Goal: Task Accomplishment & Management: Complete application form

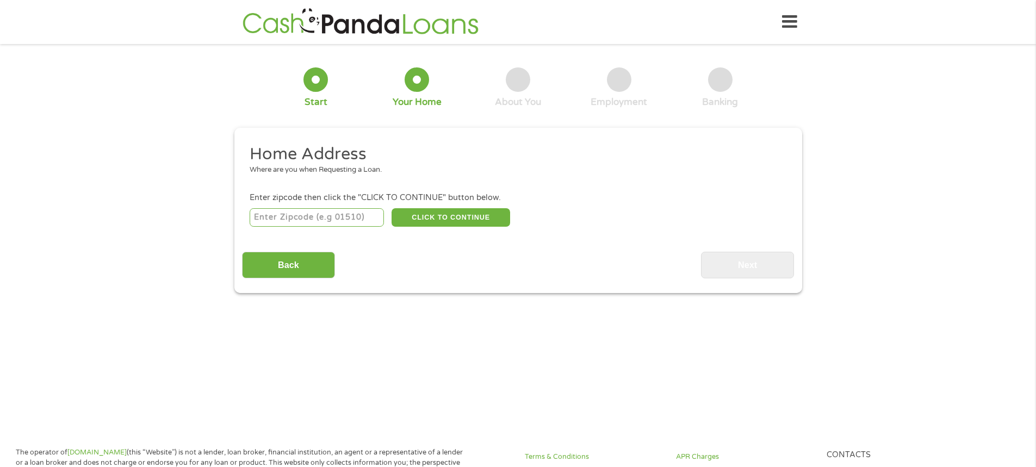
click at [285, 222] on input "number" at bounding box center [317, 217] width 134 height 18
type input "63103"
click at [454, 215] on button "CLICK TO CONTINUE" at bounding box center [451, 217] width 119 height 18
type input "63103"
type input "Saint Louis"
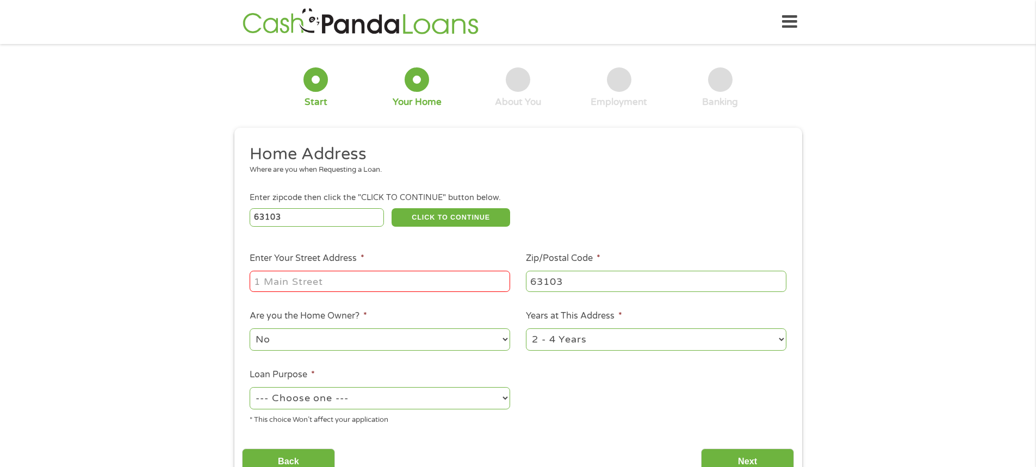
click at [389, 277] on input "Enter Your Street Address *" at bounding box center [380, 281] width 260 height 21
type input "[STREET_ADDRESS]"
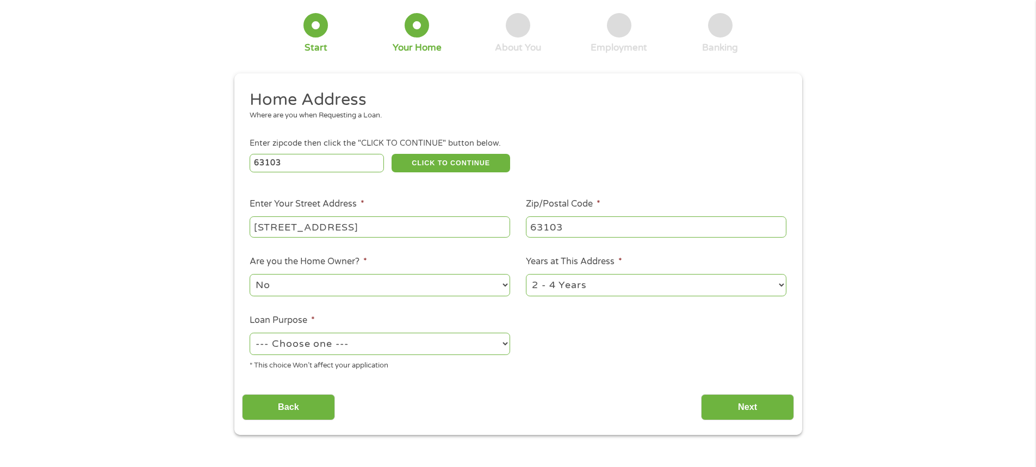
click at [777, 288] on select "1 Year or less 1 - 2 Years 2 - 4 Years Over 4 Years" at bounding box center [656, 285] width 260 height 22
select select "60months"
click at [526, 274] on select "1 Year or less 1 - 2 Years 2 - 4 Years Over 4 Years" at bounding box center [656, 285] width 260 height 22
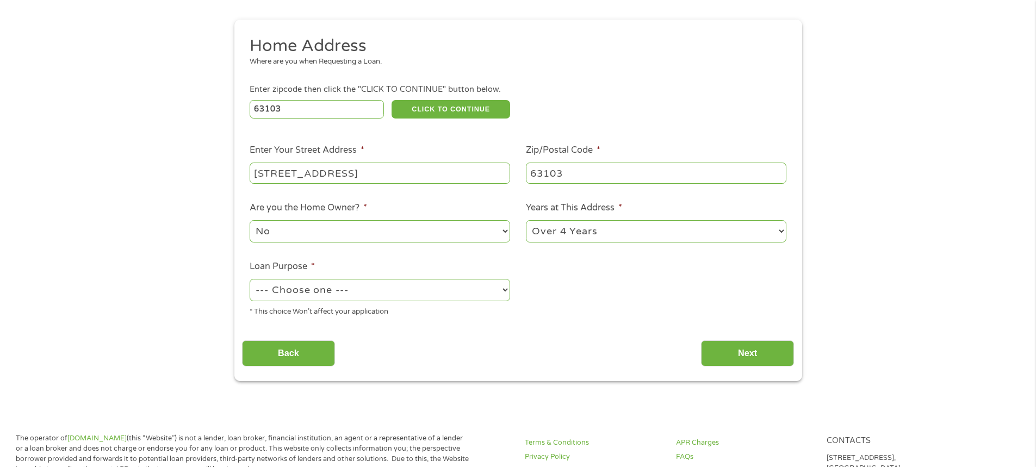
scroll to position [109, 0]
click at [502, 289] on select "--- Choose one --- Pay Bills Debt Consolidation Home Improvement Major Purchase…" at bounding box center [380, 289] width 260 height 22
select select "paybills"
click at [250, 278] on select "--- Choose one --- Pay Bills Debt Consolidation Home Improvement Major Purchase…" at bounding box center [380, 289] width 260 height 22
click at [738, 347] on input "Next" at bounding box center [747, 353] width 93 height 27
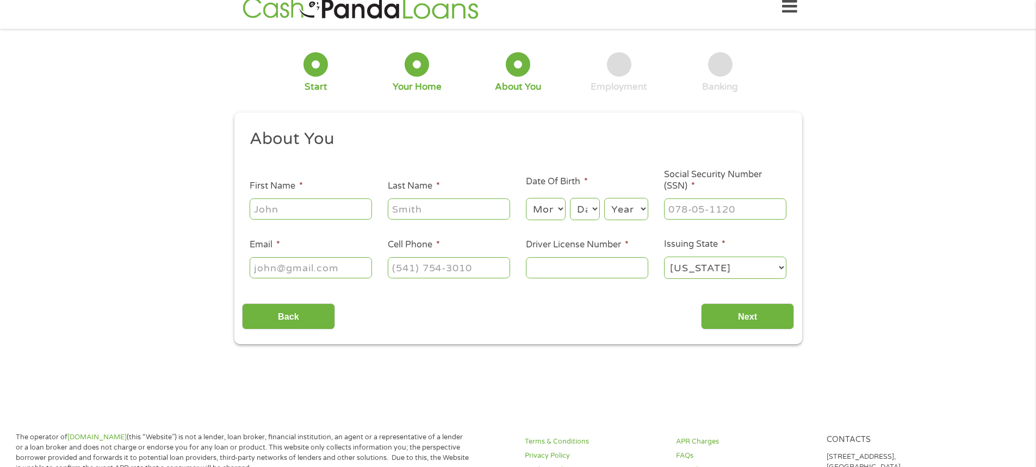
scroll to position [0, 0]
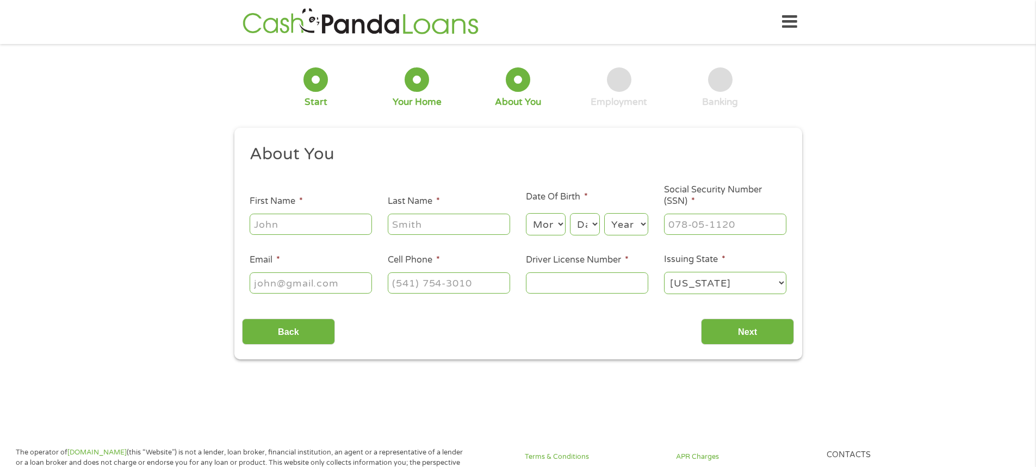
click at [289, 225] on input "First Name *" at bounding box center [311, 224] width 122 height 21
type input "Ronanita"
type input "[PERSON_NAME]"
type input "[EMAIL_ADDRESS][DOMAIN_NAME]"
type input "[PHONE_NUMBER]"
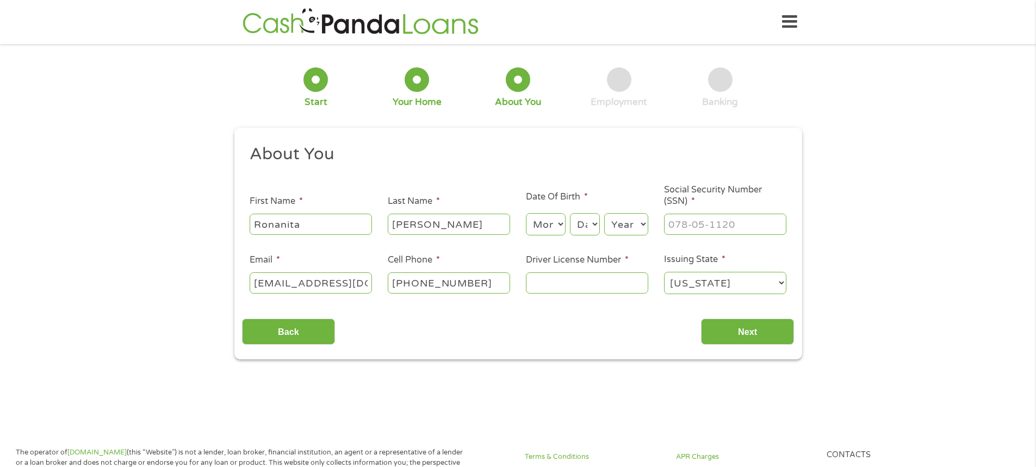
click at [543, 226] on select "Month 1 2 3 4 5 6 7 8 9 10 11 12" at bounding box center [546, 224] width 40 height 22
select select "3"
click at [526, 213] on select "Month 1 2 3 4 5 6 7 8 9 10 11 12" at bounding box center [546, 224] width 40 height 22
click at [587, 227] on select "Day 1 2 3 4 5 6 7 8 9 10 11 12 13 14 15 16 17 18 19 20 21 22 23 24 25 26 27 28 …" at bounding box center [584, 224] width 29 height 22
select select "18"
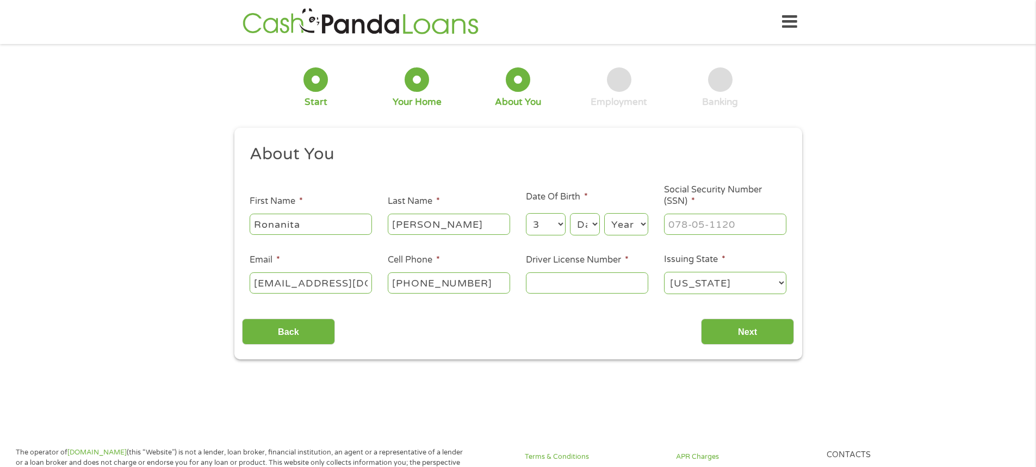
click at [570, 213] on select "Day 1 2 3 4 5 6 7 8 9 10 11 12 13 14 15 16 17 18 19 20 21 22 23 24 25 26 27 28 …" at bounding box center [584, 224] width 29 height 22
click at [614, 224] on select "Year [DATE] 2006 2005 2004 2003 2002 2001 2000 1999 1998 1997 1996 1995 1994 19…" at bounding box center [626, 224] width 44 height 22
select select "1962"
click at [604, 213] on select "Year [DATE] 2006 2005 2004 2003 2002 2001 2000 1999 1998 1997 1996 1995 1994 19…" at bounding box center [626, 224] width 44 height 22
click at [668, 226] on input "___-__-____" at bounding box center [725, 224] width 122 height 21
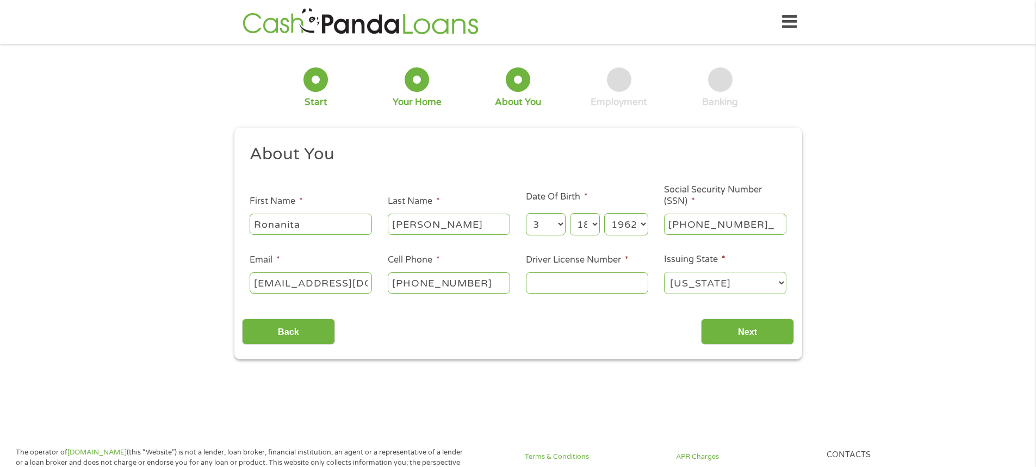
type input "500-74-8558"
click at [545, 280] on input "Driver License Number *" at bounding box center [587, 282] width 122 height 21
click at [540, 289] on input "Driver License Number *" at bounding box center [587, 282] width 122 height 21
type input "H200282037"
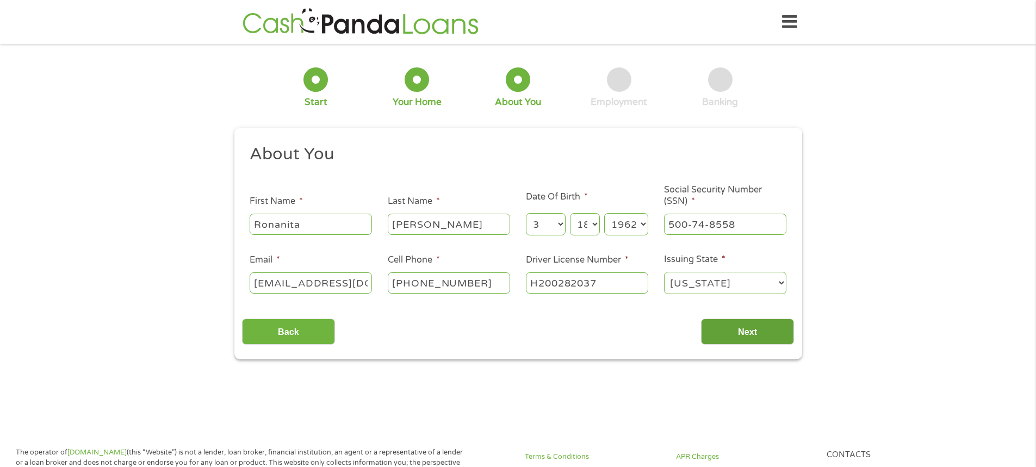
click at [730, 332] on input "Next" at bounding box center [747, 332] width 93 height 27
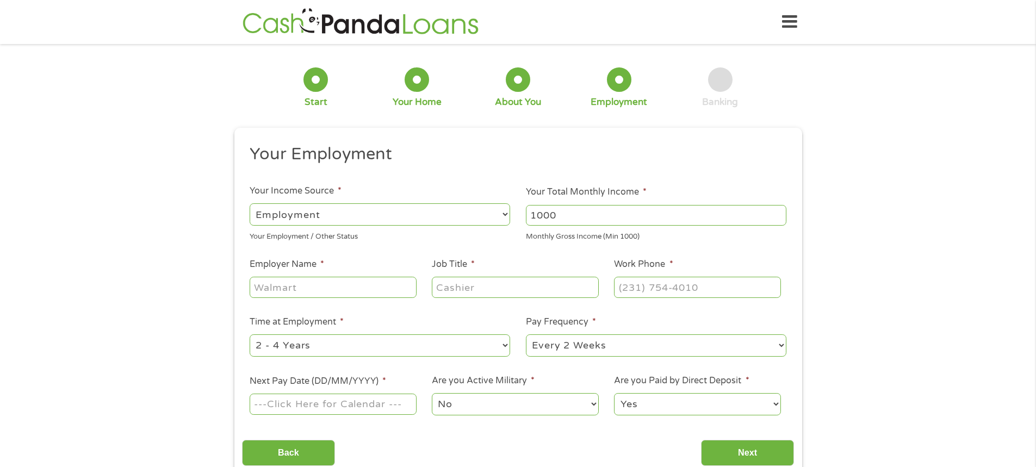
click at [780, 220] on input "1000" at bounding box center [656, 215] width 260 height 21
drag, startPoint x: 558, startPoint y: 214, endPoint x: 512, endPoint y: 214, distance: 46.2
click at [512, 214] on ul "Your Employment Your Income Source * --- Choose one --- Employment [DEMOGRAPHIC…" at bounding box center [518, 285] width 552 height 282
type input "2220"
click at [262, 282] on input "Employer Name *" at bounding box center [333, 287] width 166 height 21
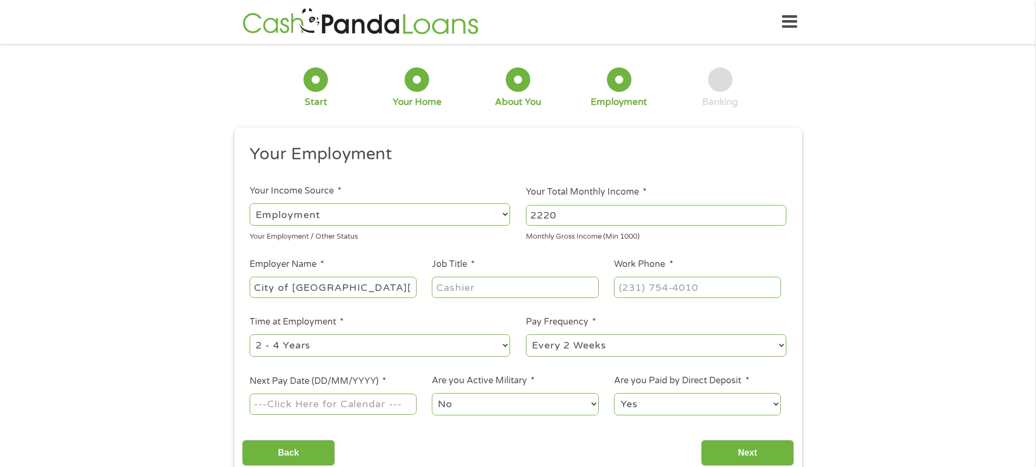
type input "City of [GEOGRAPHIC_DATA][PERSON_NAME]"
click at [459, 287] on input "Job Title *" at bounding box center [515, 287] width 166 height 21
type input "Payroll Specialist"
click at [628, 285] on input "(___) ___-____" at bounding box center [697, 287] width 166 height 21
type input "[PHONE_NUMBER]"
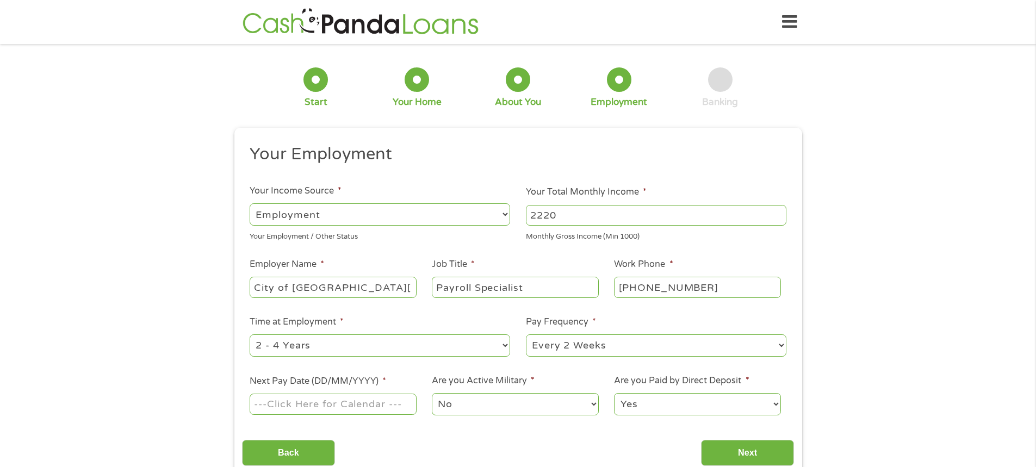
click at [310, 346] on select "--- Choose one --- 1 Year or less 1 - 2 Years 2 - 4 Years Over 4 Years" at bounding box center [380, 345] width 260 height 22
select select "60months"
click at [250, 334] on select "--- Choose one --- 1 Year or less 1 - 2 Years 2 - 4 Years Over 4 Years" at bounding box center [380, 345] width 260 height 22
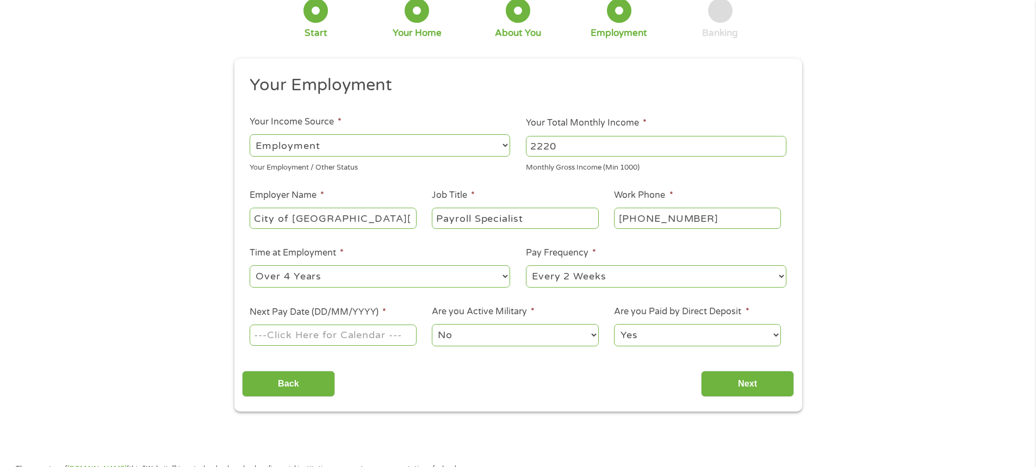
scroll to position [109, 0]
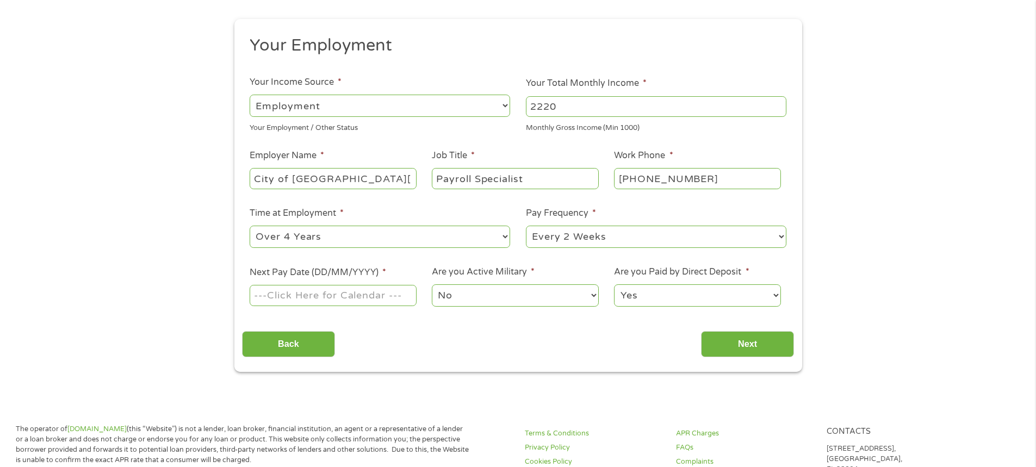
click at [320, 293] on input "Next Pay Date (DD/MM/YYYY) *" at bounding box center [333, 295] width 166 height 21
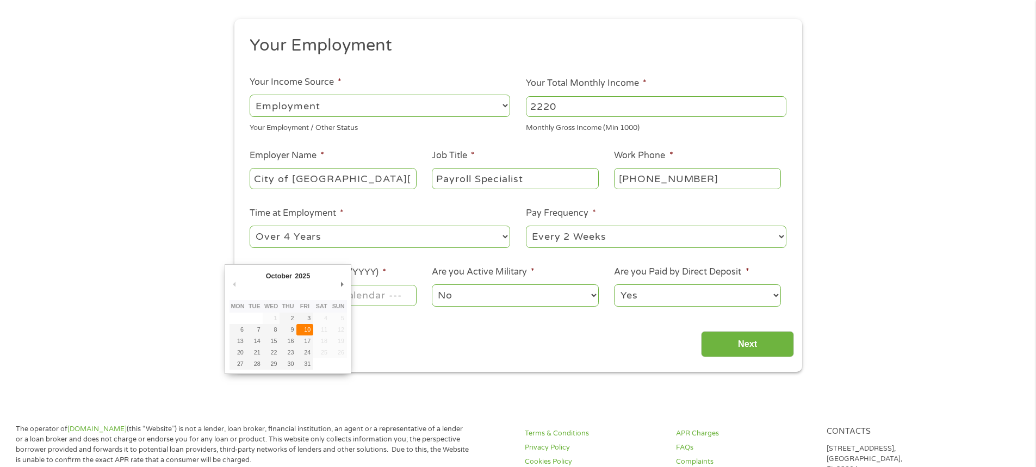
type input "[DATE]"
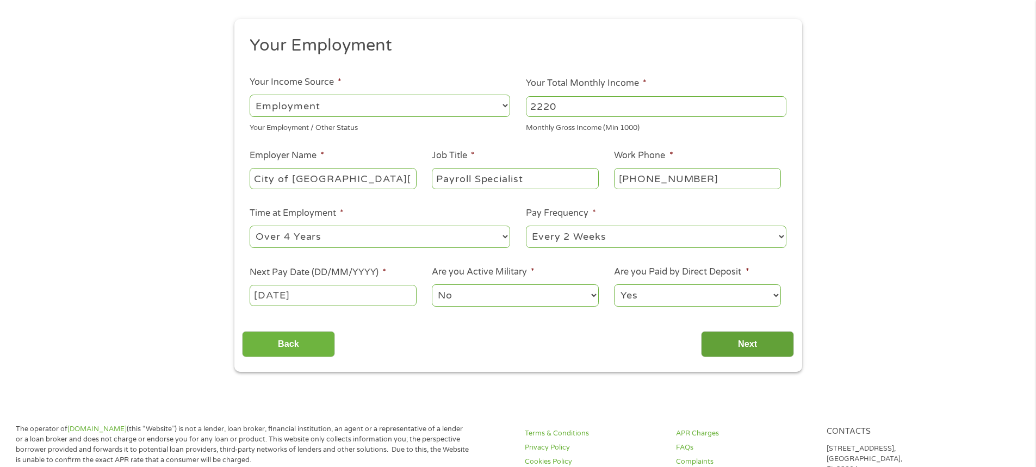
click at [743, 341] on input "Next" at bounding box center [747, 344] width 93 height 27
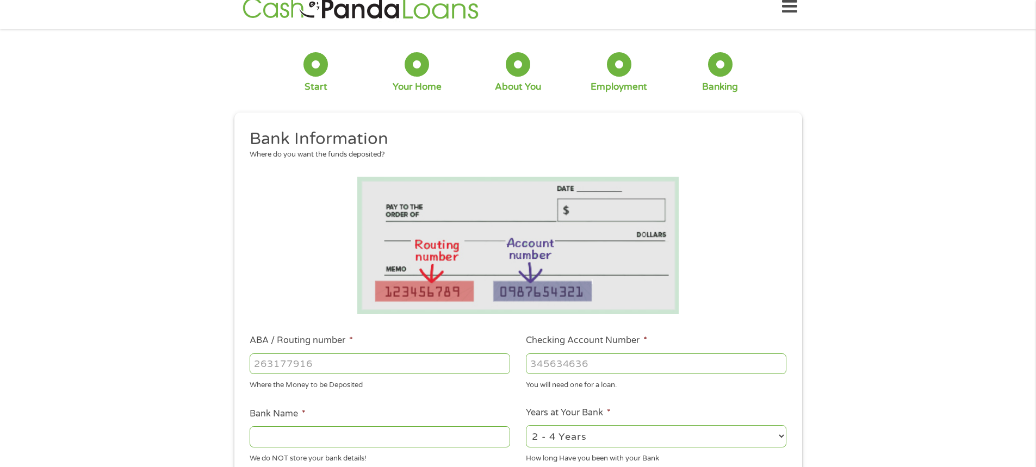
scroll to position [0, 0]
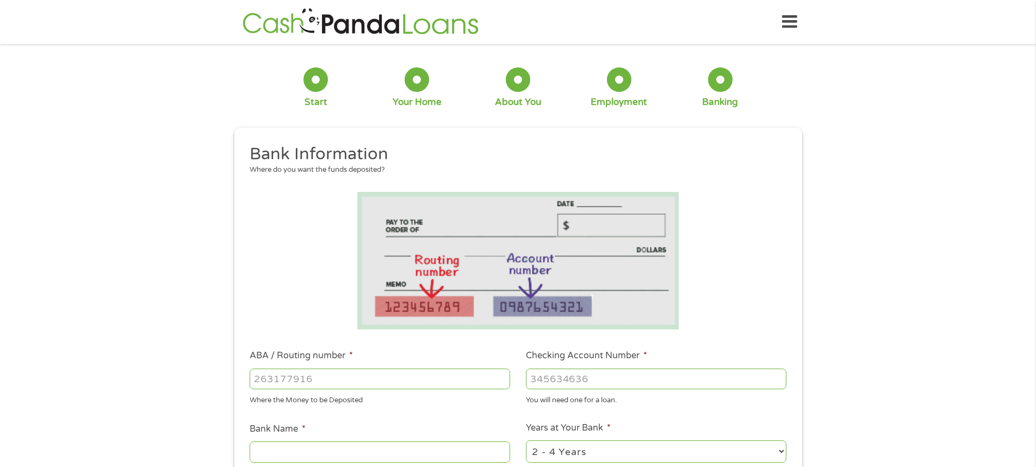
click at [271, 374] on input "ABA / Routing number *" at bounding box center [380, 379] width 260 height 21
type input "081001387"
type input "REGIONS BANK"
type input "081001387"
click at [546, 377] on input "Checking Account Number *" at bounding box center [656, 379] width 260 height 21
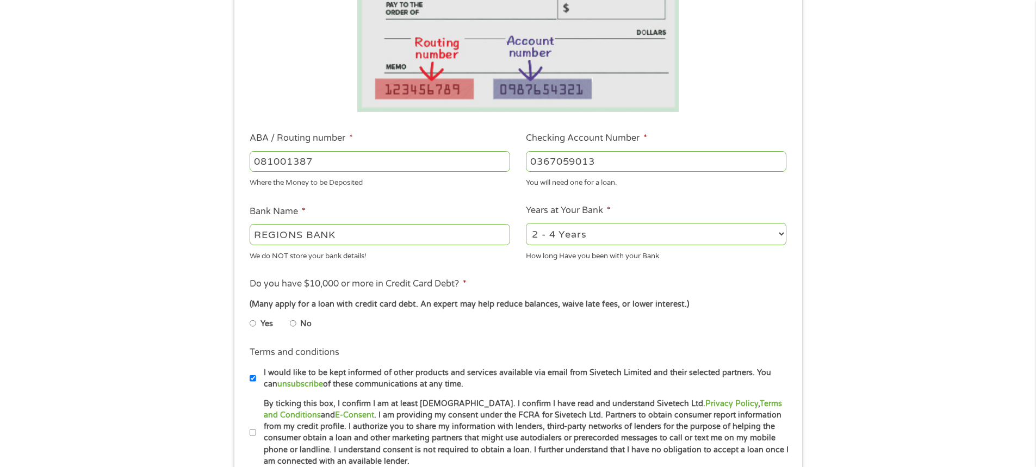
scroll to position [272, 0]
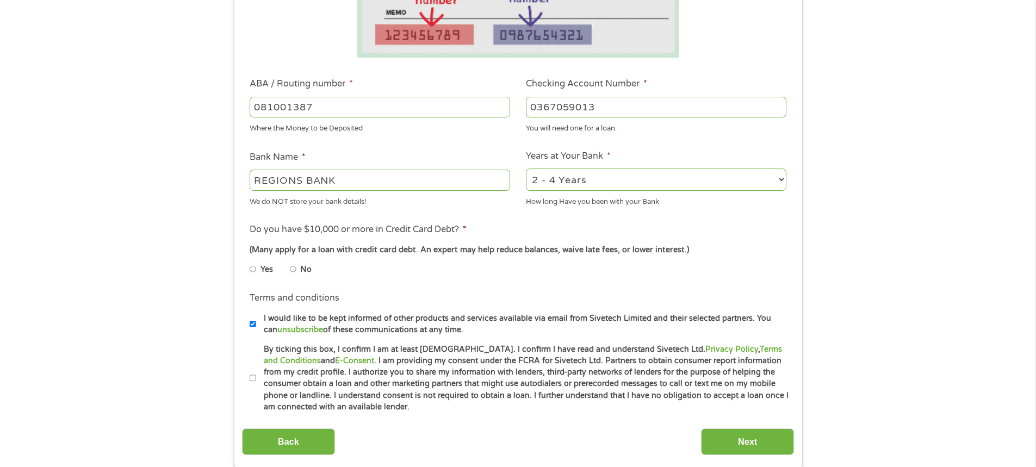
type input "0367059013"
click at [297, 269] on li "No" at bounding box center [309, 269] width 39 height 21
click at [293, 272] on input "No" at bounding box center [293, 268] width 7 height 17
radio input "true"
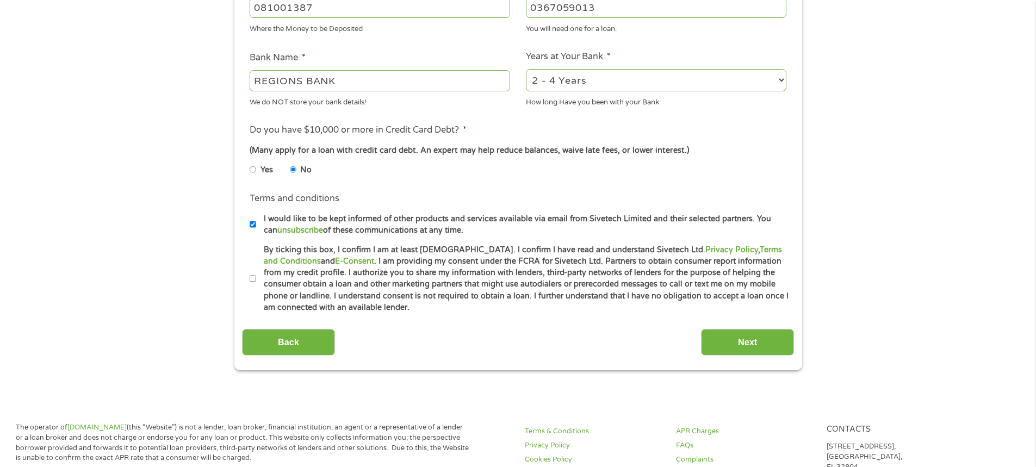
scroll to position [381, 0]
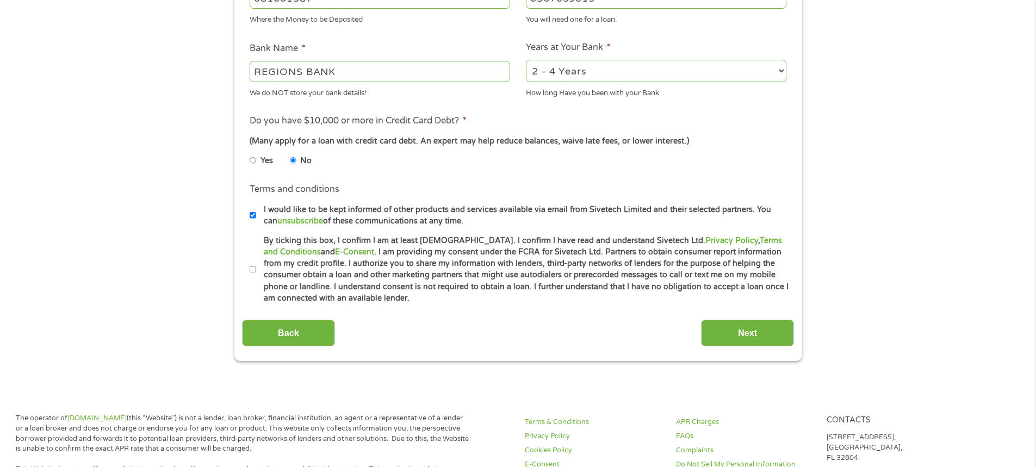
click at [252, 270] on input "By ticking this box, I confirm I am at least [DEMOGRAPHIC_DATA]. I confirm I ha…" at bounding box center [253, 269] width 7 height 17
checkbox input "true"
click at [733, 334] on input "Next" at bounding box center [747, 333] width 93 height 27
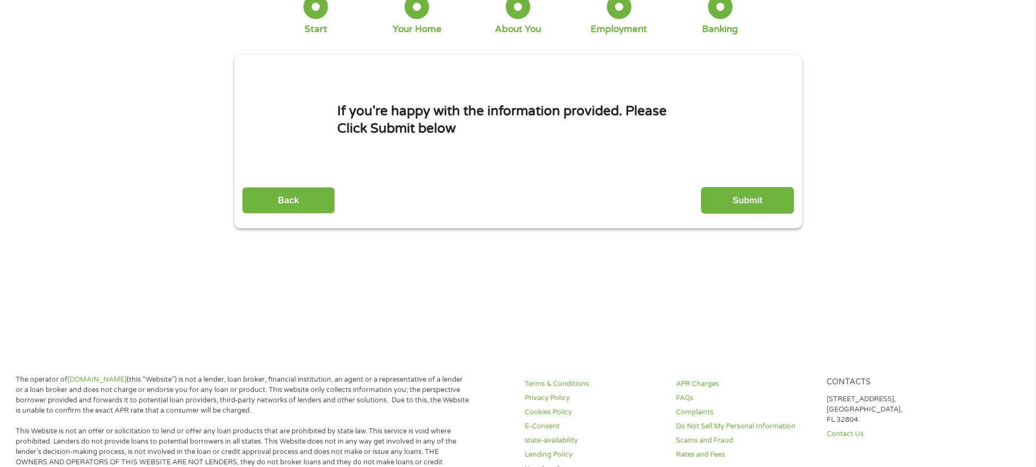
scroll to position [0, 0]
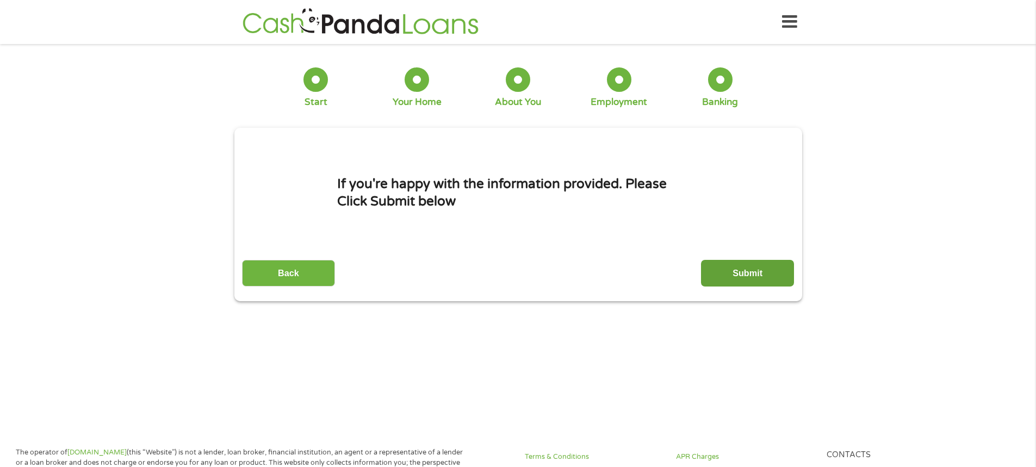
click at [743, 275] on input "Submit" at bounding box center [747, 273] width 93 height 27
